Goal: Task Accomplishment & Management: Manage account settings

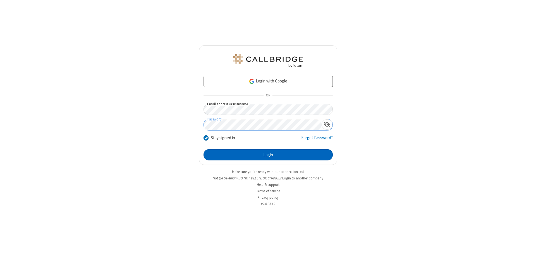
click at [268, 155] on button "Login" at bounding box center [268, 154] width 129 height 11
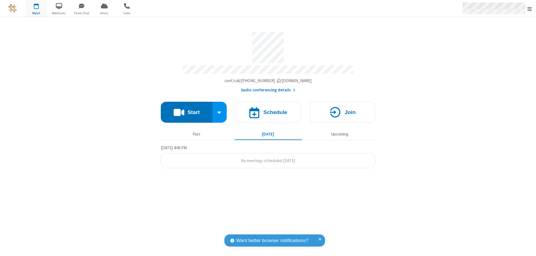
click at [530, 9] on span "Open menu" at bounding box center [530, 9] width 4 height 6
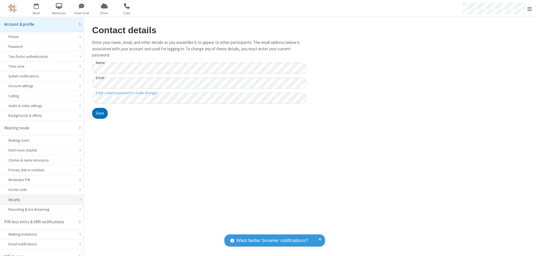
click at [40, 197] on div "Security" at bounding box center [41, 199] width 67 height 5
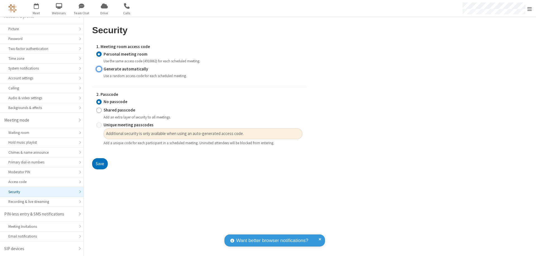
click at [99, 69] on input "Generate automatically" at bounding box center [98, 69] width 5 height 6
radio input "true"
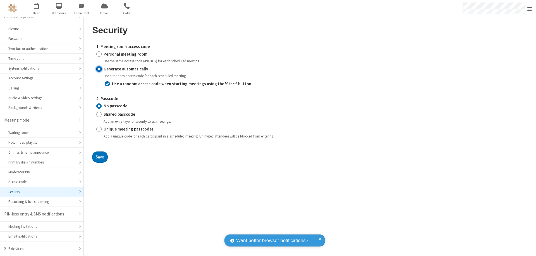
click at [99, 114] on input "Shared passcode" at bounding box center [98, 114] width 5 height 6
radio input "true"
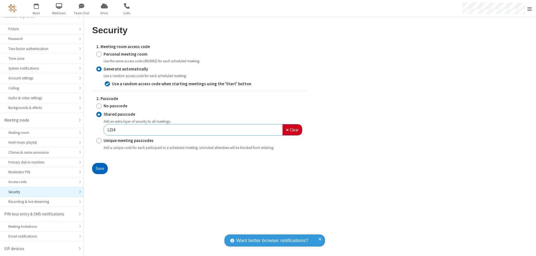
type input "1234"
click at [100, 168] on button "Save" at bounding box center [100, 168] width 16 height 11
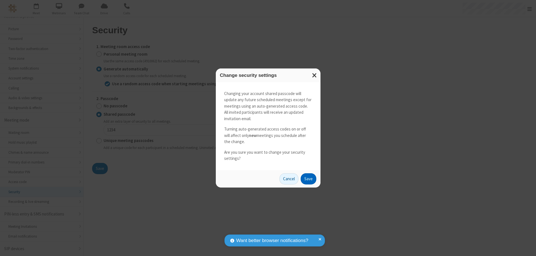
click at [308, 179] on button "Save" at bounding box center [309, 178] width 16 height 11
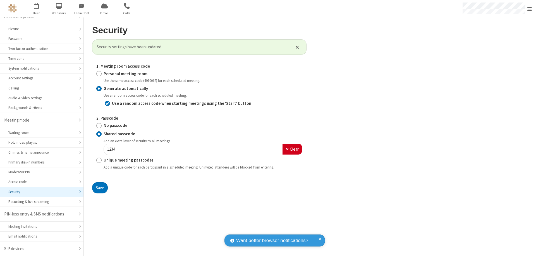
click at [530, 9] on span "Open menu" at bounding box center [530, 9] width 4 height 6
click at [36, 8] on span "button" at bounding box center [36, 6] width 21 height 10
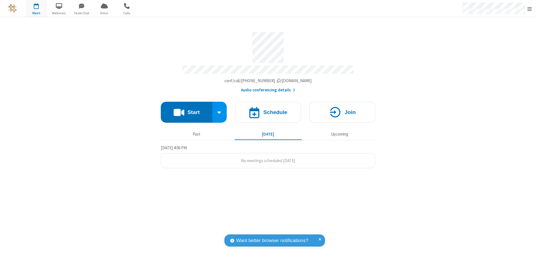
click at [268, 110] on h4 "Schedule" at bounding box center [275, 112] width 24 height 5
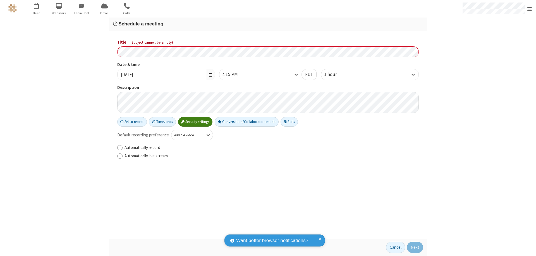
click at [268, 24] on h3 "Schedule a meeting" at bounding box center [268, 23] width 310 height 5
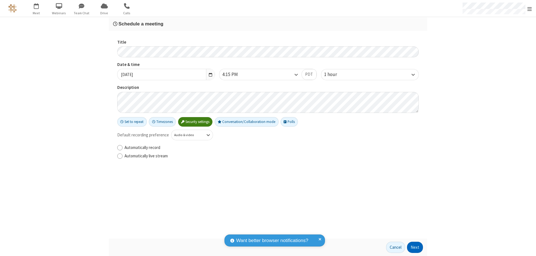
click at [416, 247] on button "Next" at bounding box center [415, 247] width 16 height 11
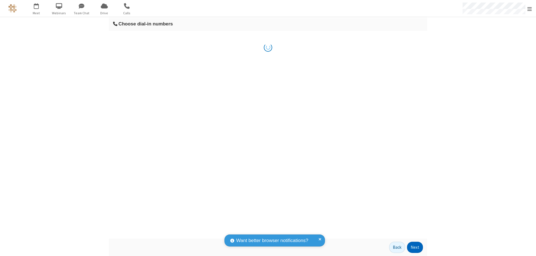
click at [416, 247] on button "Next" at bounding box center [415, 247] width 16 height 11
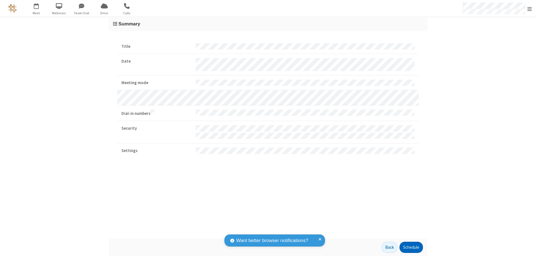
click at [411, 247] on button "Schedule" at bounding box center [411, 247] width 23 height 11
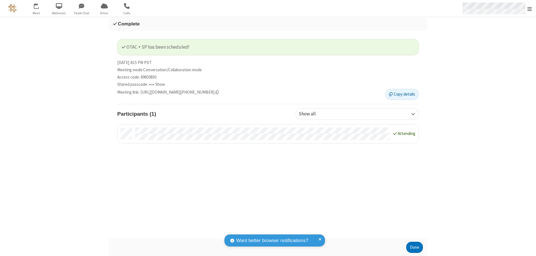
click at [530, 8] on span "Open menu" at bounding box center [530, 9] width 4 height 6
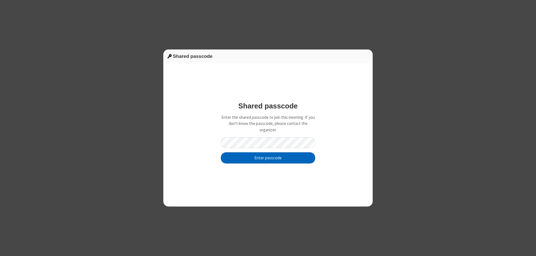
click at [268, 158] on button "Enter passcode" at bounding box center [268, 157] width 94 height 11
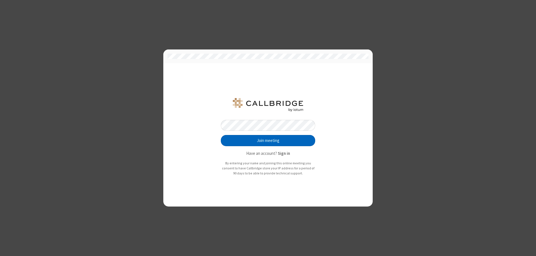
click at [268, 141] on button "Join meeting" at bounding box center [268, 140] width 94 height 11
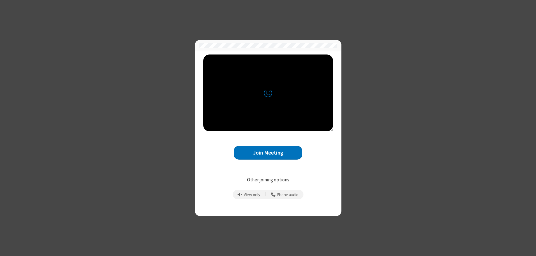
click at [268, 153] on button "Join Meeting" at bounding box center [268, 153] width 69 height 14
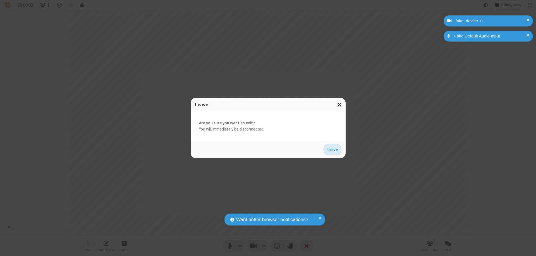
click at [333, 149] on button "Leave" at bounding box center [333, 149] width 18 height 11
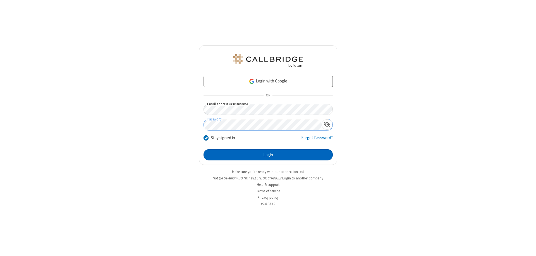
click at [268, 155] on button "Login" at bounding box center [268, 154] width 129 height 11
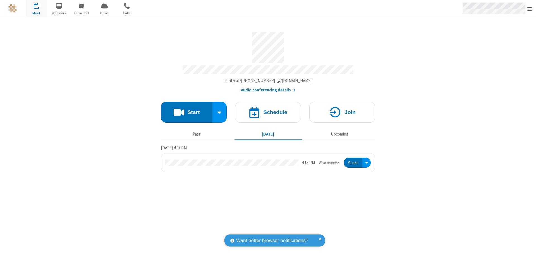
click at [530, 9] on span "Open menu" at bounding box center [530, 9] width 4 height 6
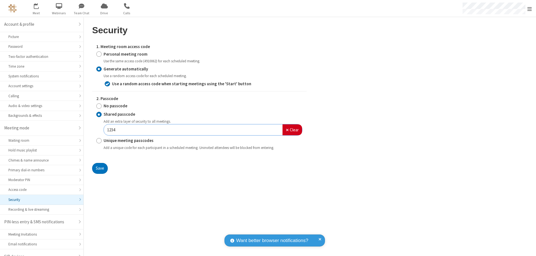
scroll to position [8, 0]
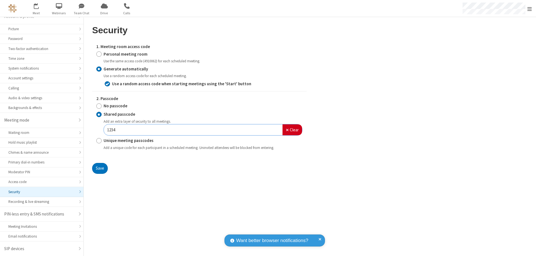
click at [99, 54] on input "Personal meeting room" at bounding box center [98, 54] width 5 height 6
radio input "true"
click at [99, 103] on input "No passcode" at bounding box center [98, 106] width 5 height 6
radio input "true"
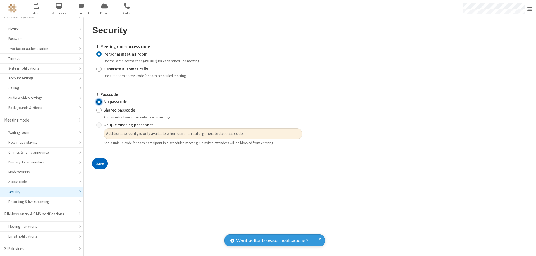
click at [100, 164] on button "Save" at bounding box center [100, 163] width 16 height 11
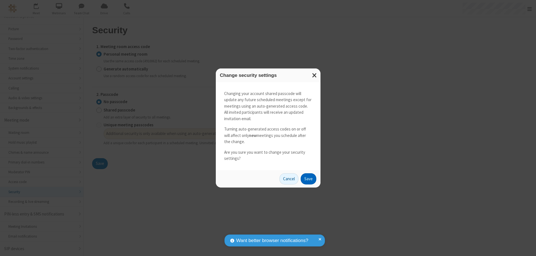
click at [308, 179] on button "Save" at bounding box center [309, 178] width 16 height 11
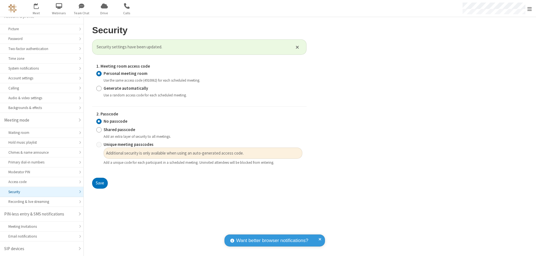
click at [530, 8] on span "Open menu" at bounding box center [530, 9] width 4 height 6
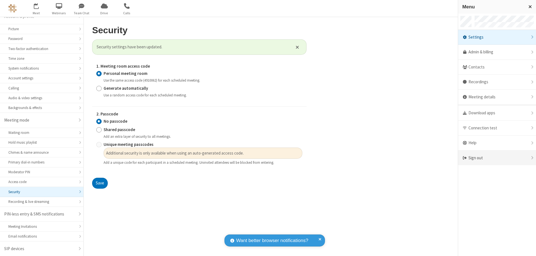
click at [497, 158] on div "Sign out" at bounding box center [498, 158] width 78 height 15
